Goal: Participate in discussion: Engage in conversation with other users on a specific topic

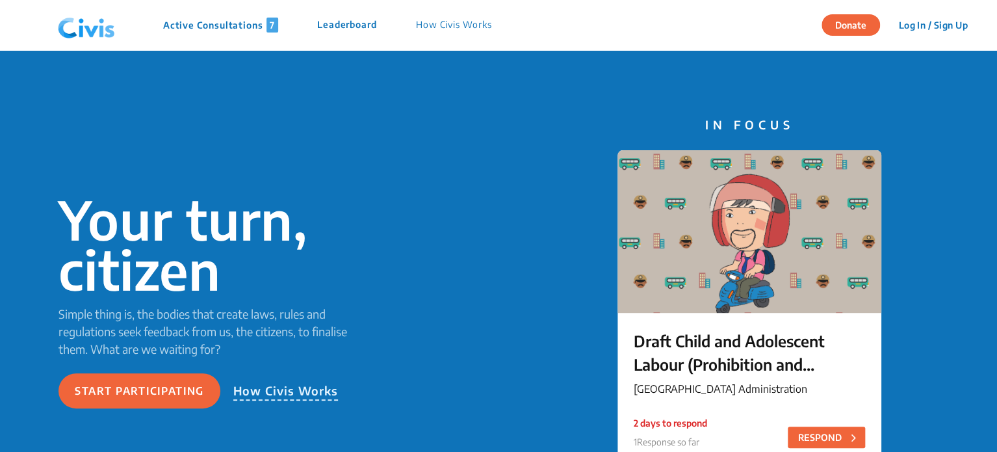
click at [237, 23] on p "Active Consultations 7" at bounding box center [220, 25] width 115 height 15
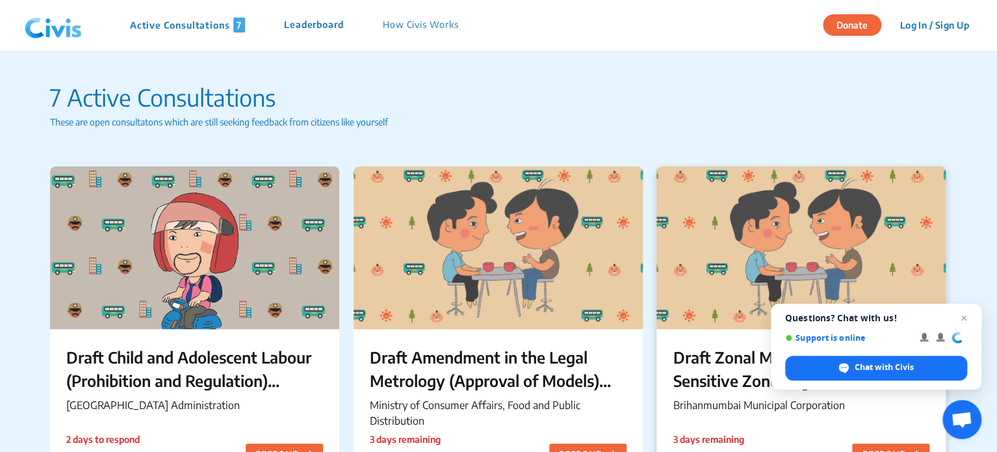
click at [811, 296] on div at bounding box center [801, 247] width 289 height 163
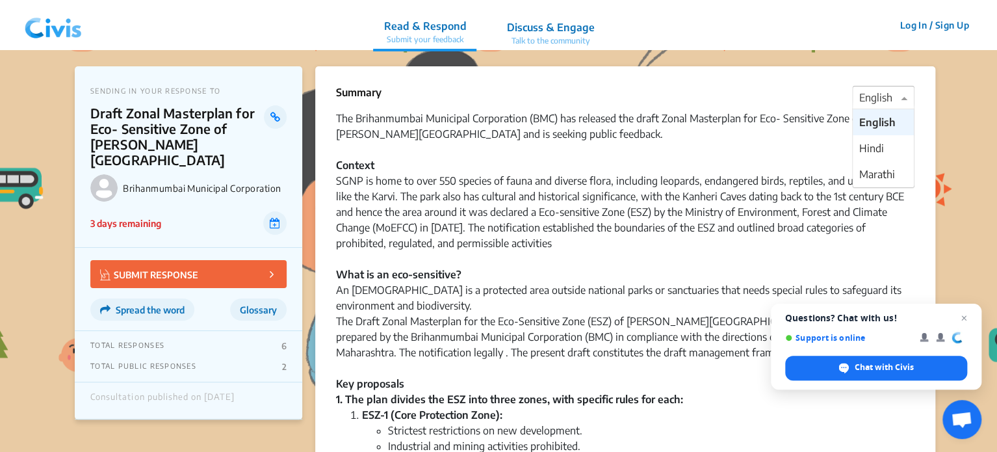
click at [882, 101] on div at bounding box center [883, 98] width 61 height 17
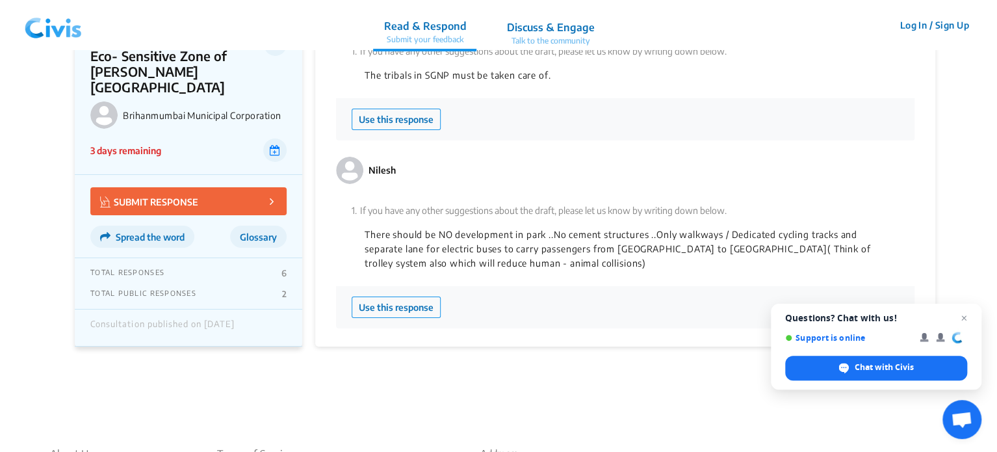
scroll to position [2221, 0]
